Goal: Task Accomplishment & Management: Manage account settings

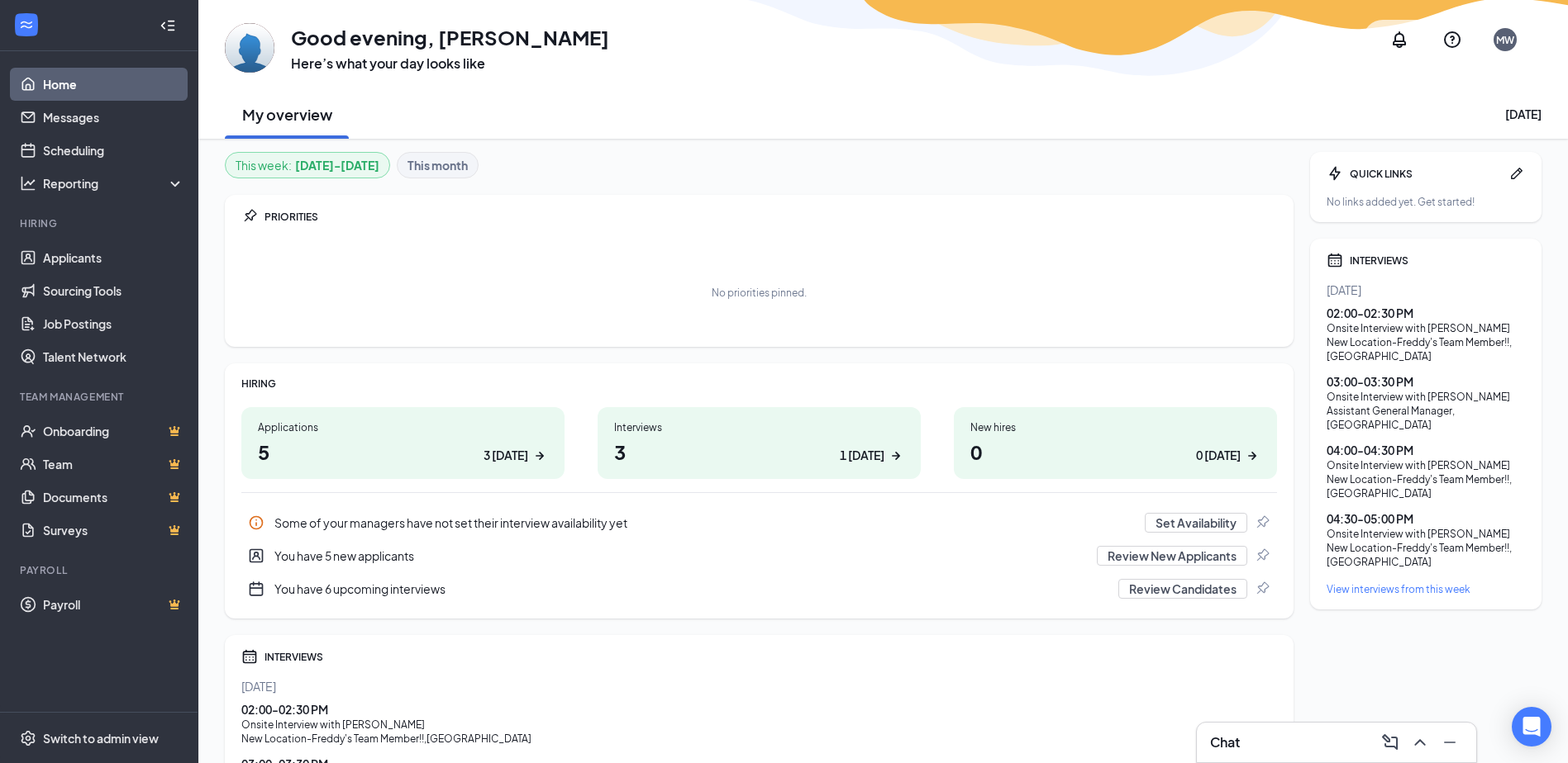
click at [372, 448] on h1 "5 3 [DATE]" at bounding box center [402, 451] width 290 height 28
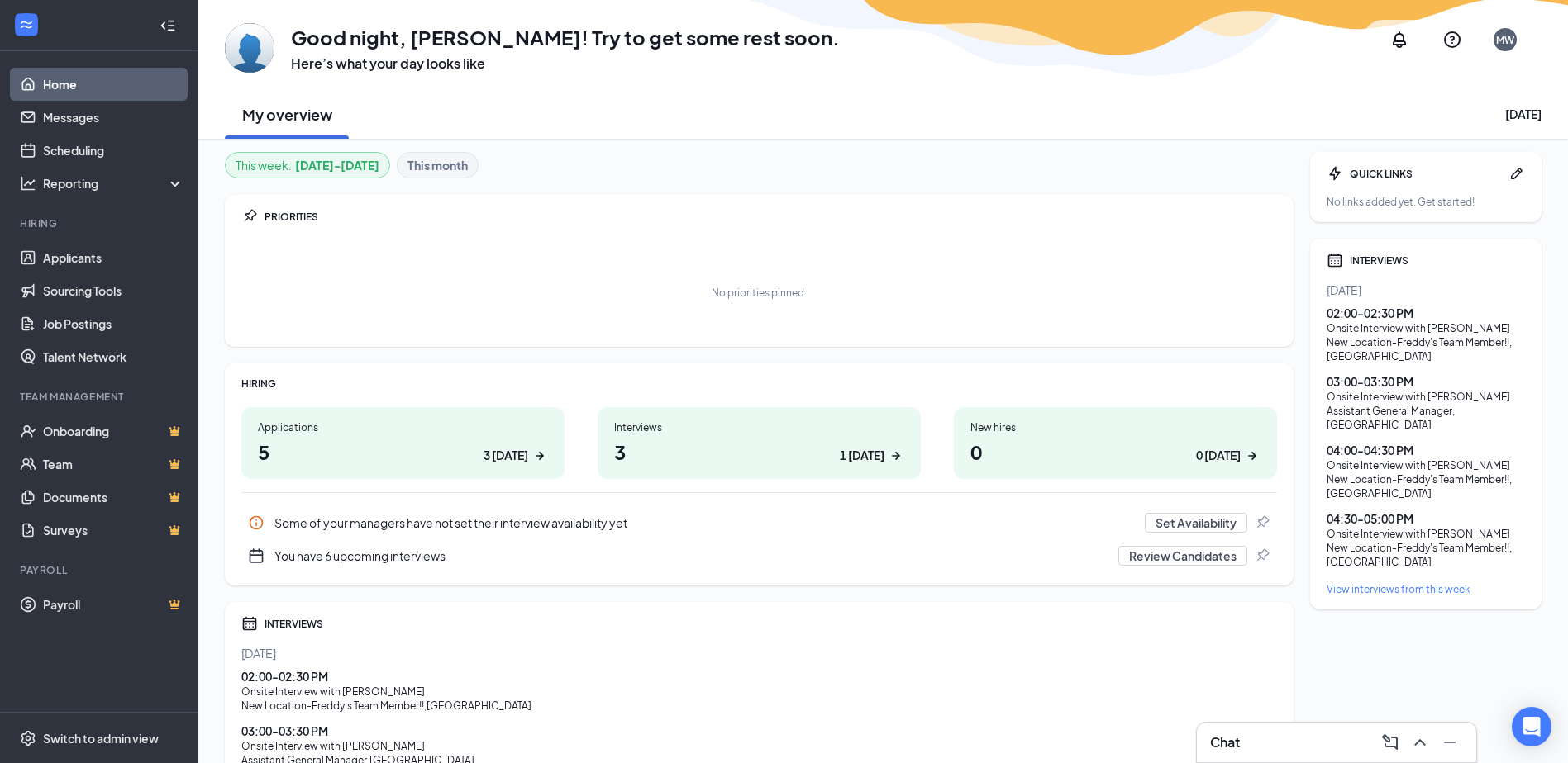
click at [688, 432] on div "Interviews" at bounding box center [759, 427] width 290 height 14
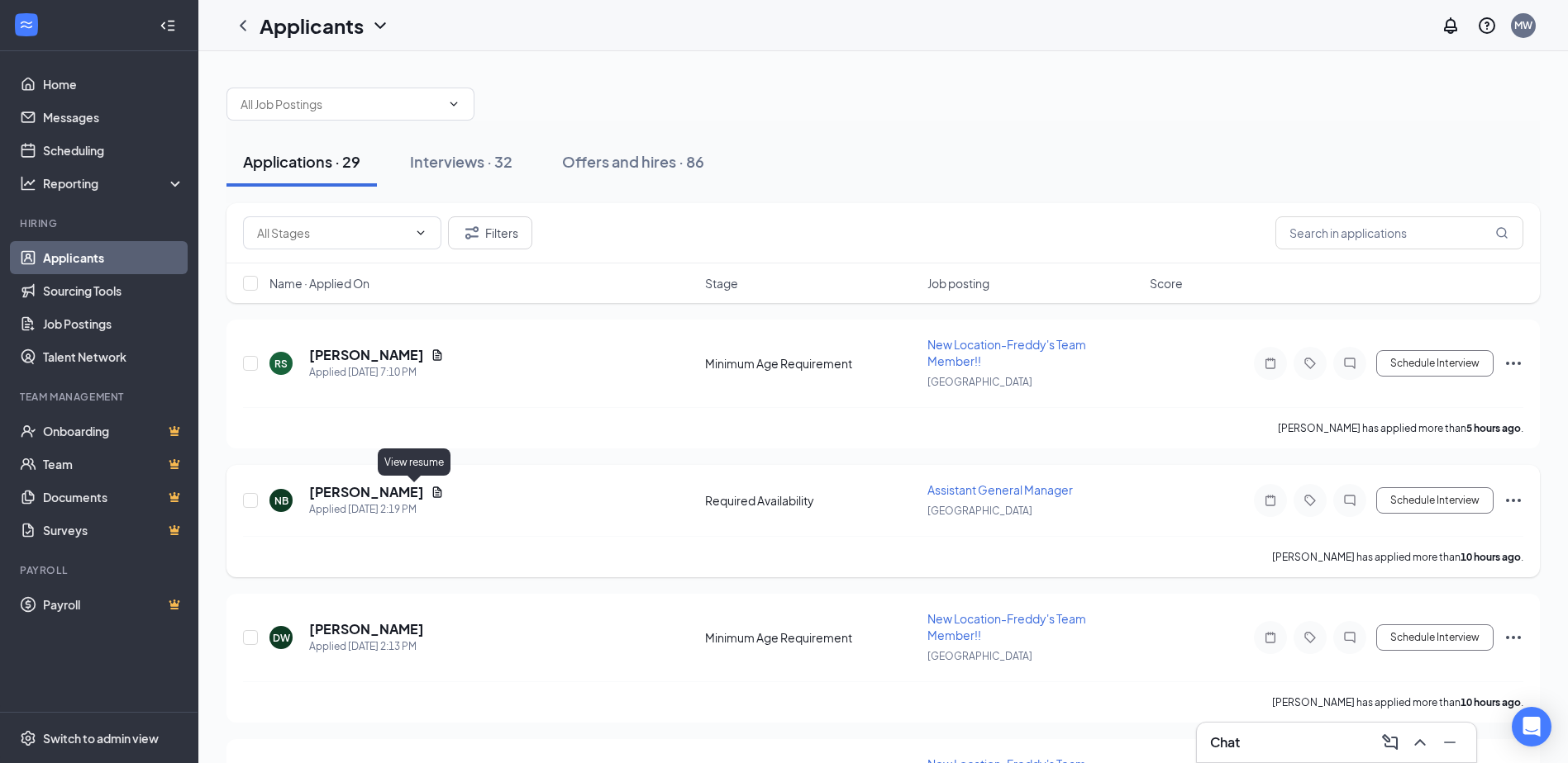
click at [431, 491] on icon "Document" at bounding box center [438, 492] width 14 height 14
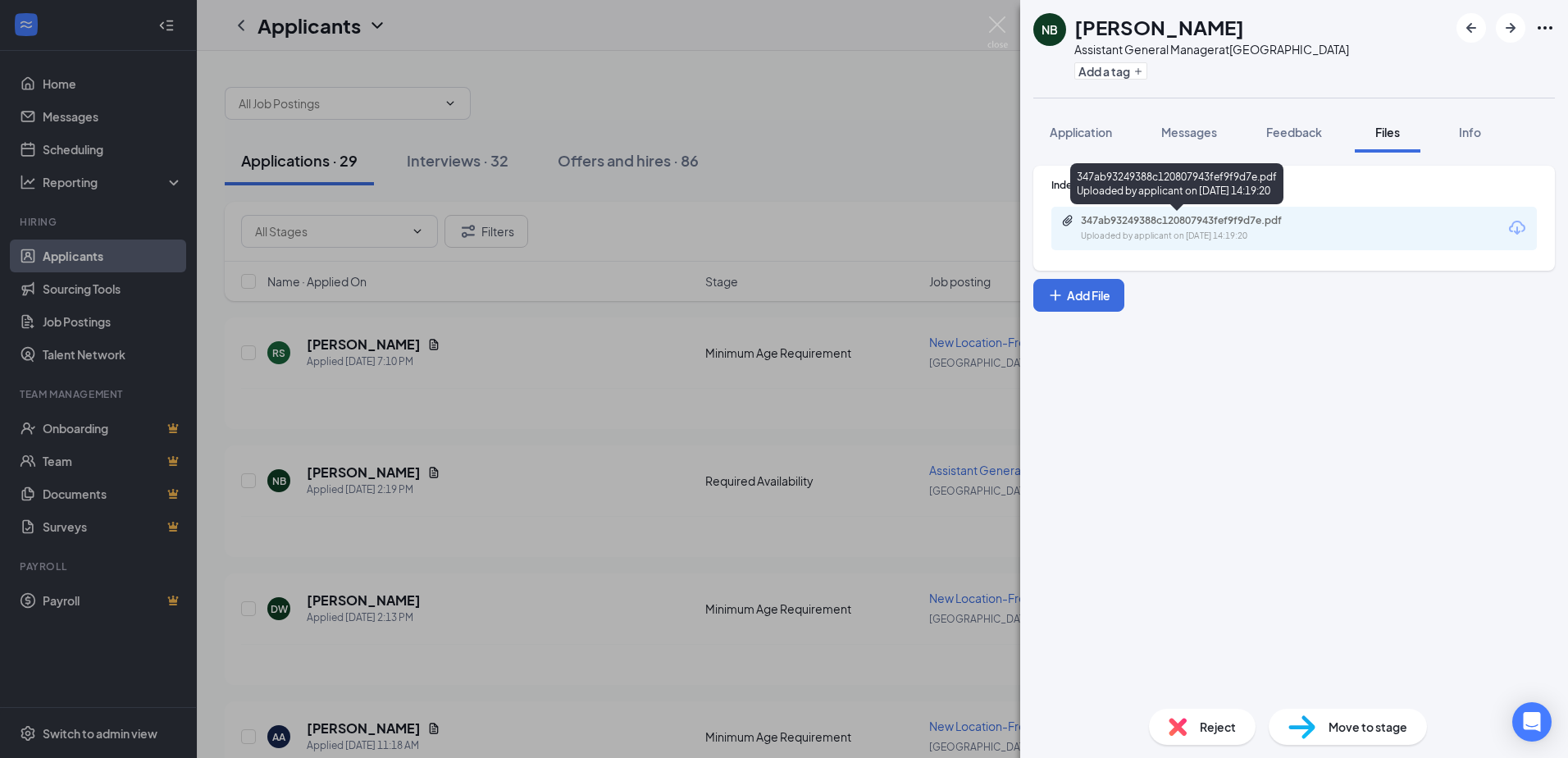
click at [1142, 225] on div "347ab93249388c120807943fef9f9d7e.pdf" at bounding box center [1196, 221] width 229 height 14
click at [459, 545] on div "NB Nathan Brandt Assistant General Manager at Norfolk Add a tag Application Mes…" at bounding box center [784, 379] width 1568 height 758
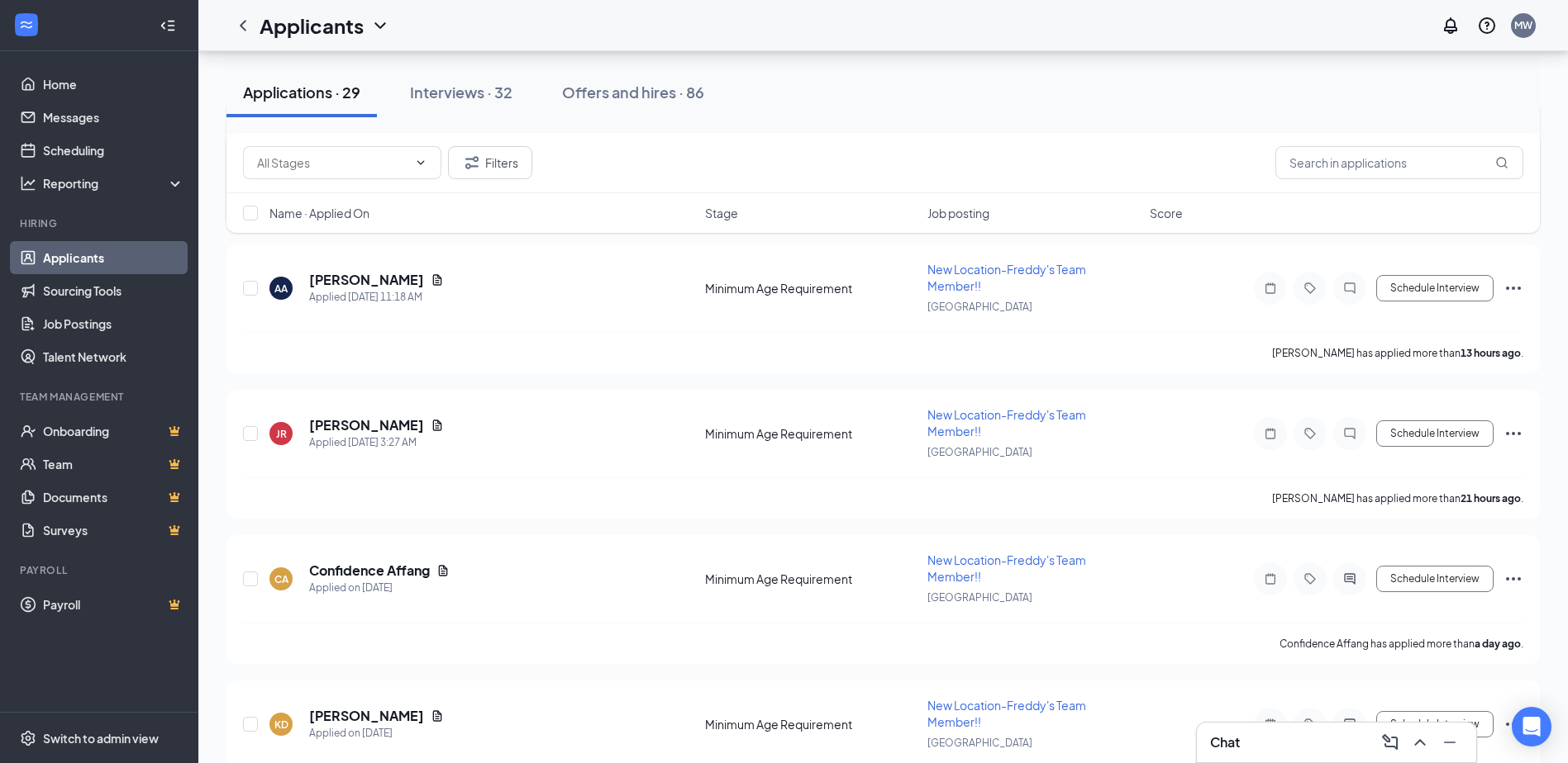
scroll to position [496, 0]
click at [433, 281] on icon "Document" at bounding box center [437, 278] width 9 height 11
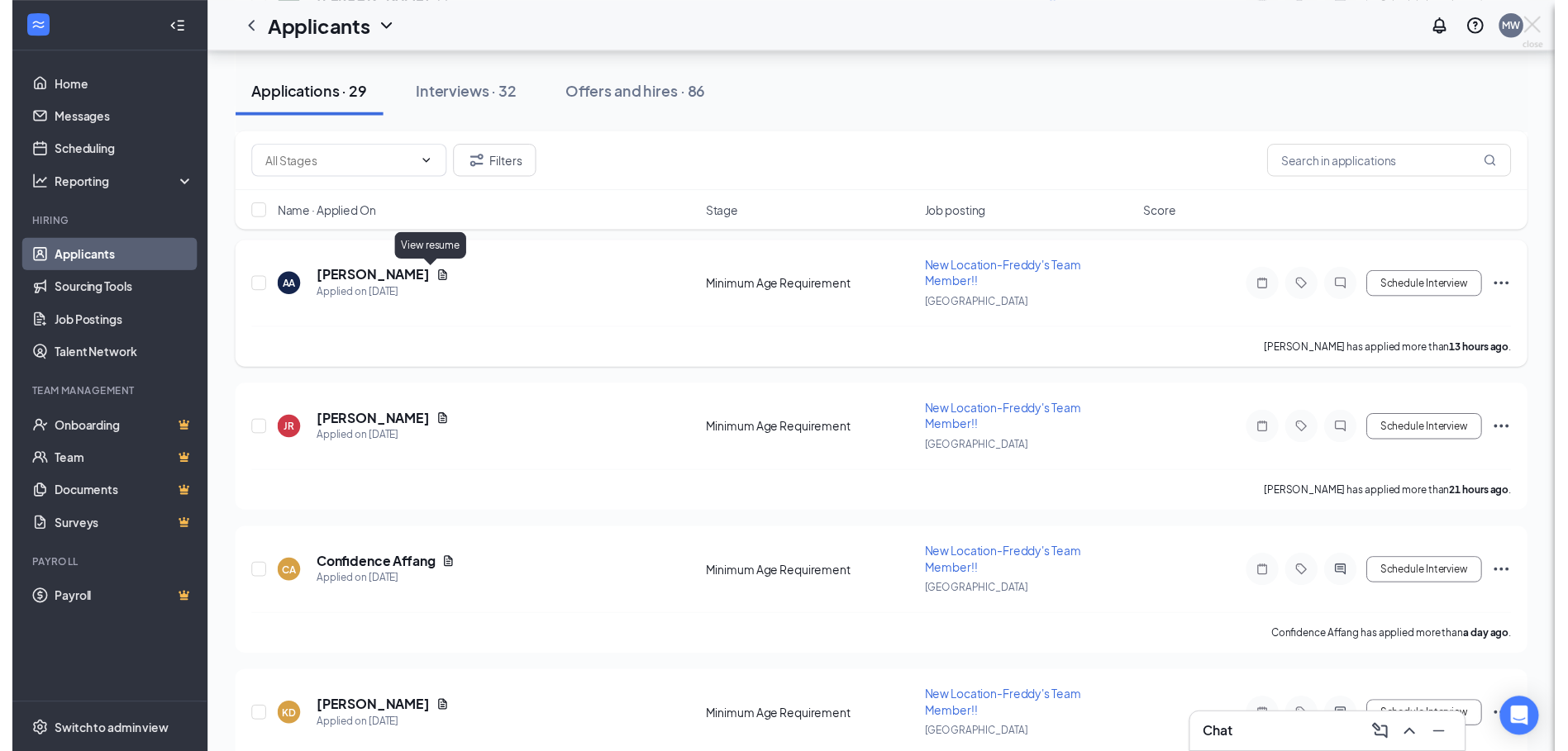
scroll to position [480, 0]
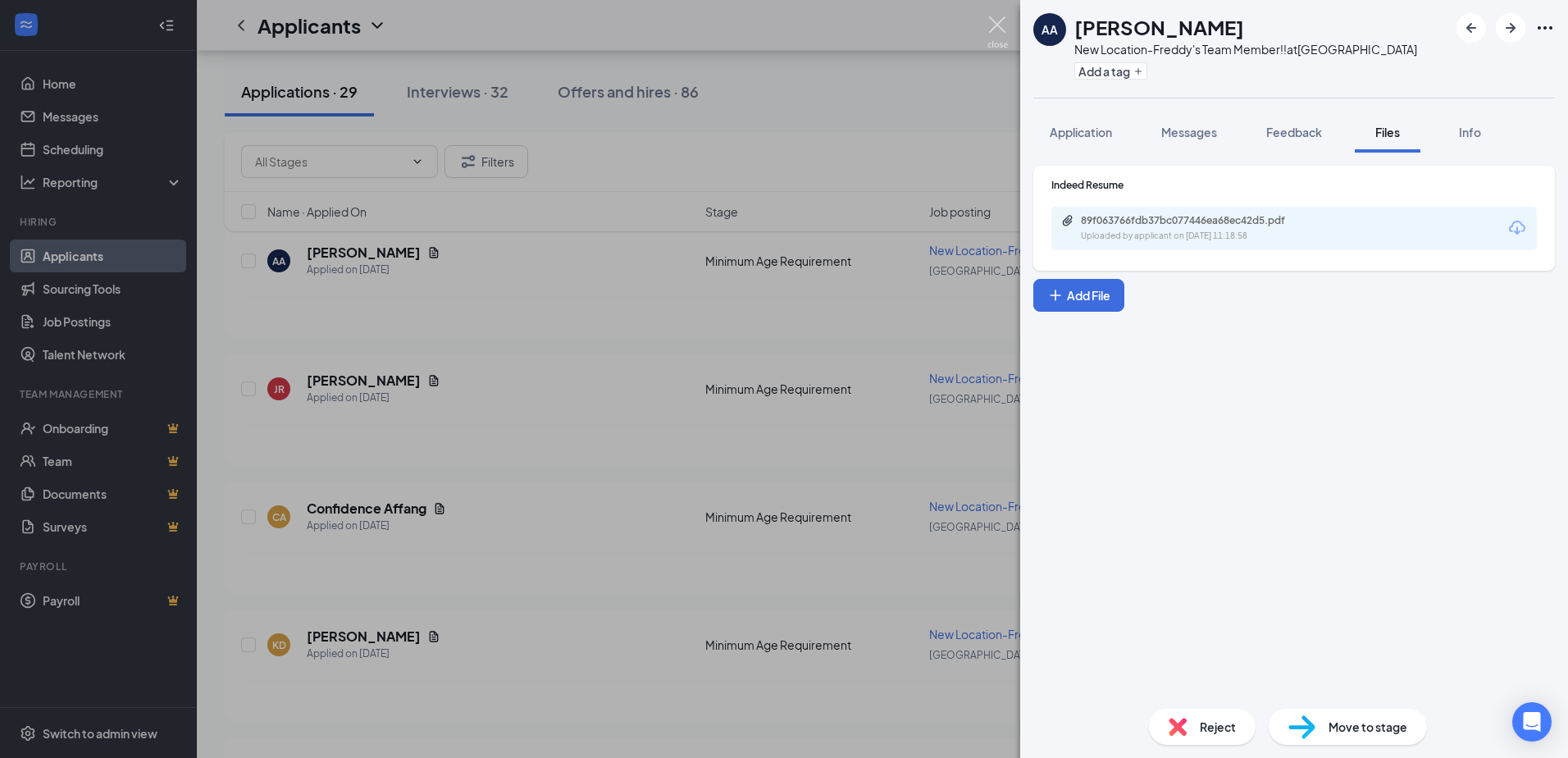
click at [991, 29] on img at bounding box center [997, 32] width 20 height 32
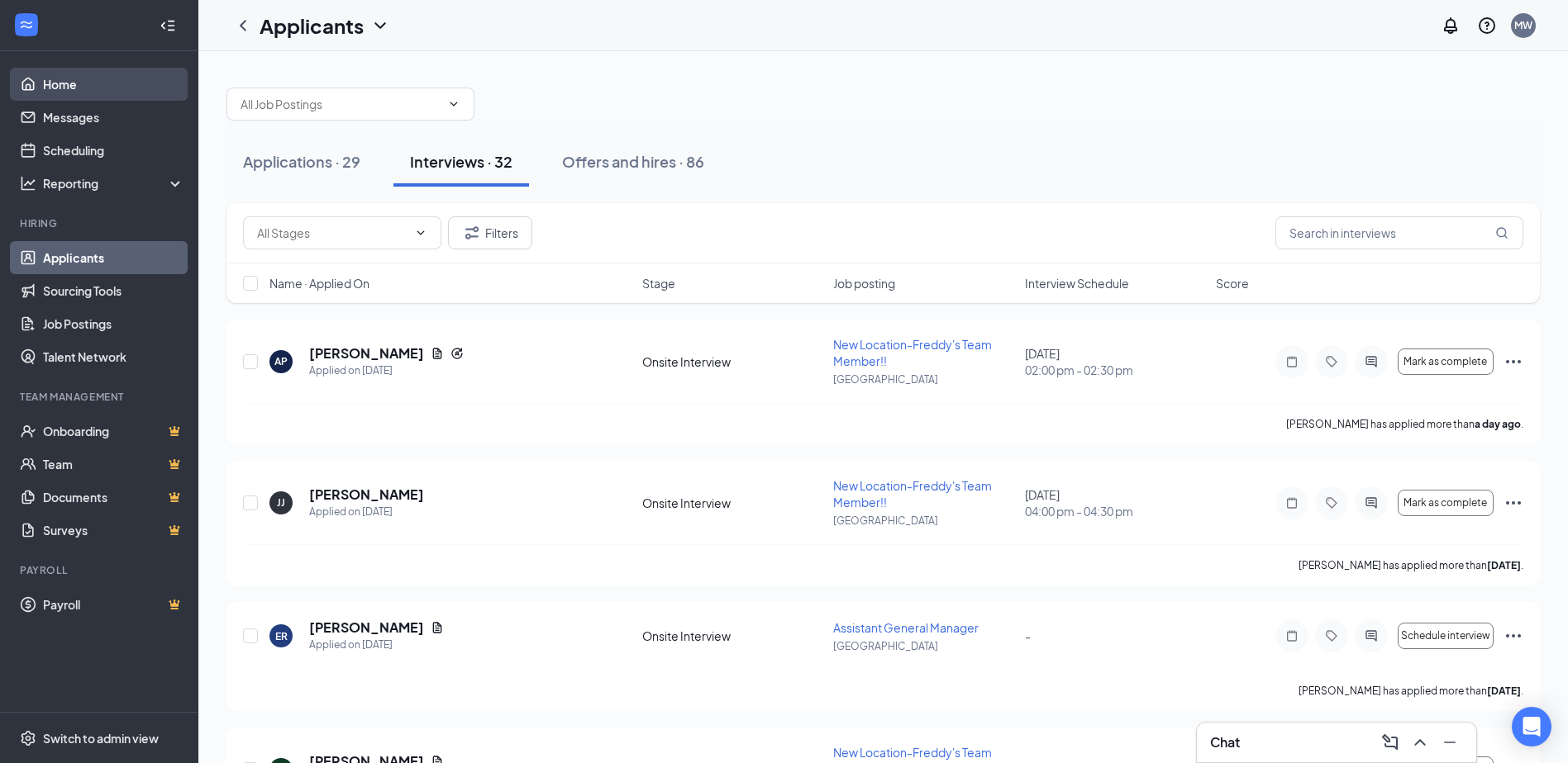
click at [71, 77] on link "Home" at bounding box center [114, 84] width 141 height 33
